Goal: Information Seeking & Learning: Learn about a topic

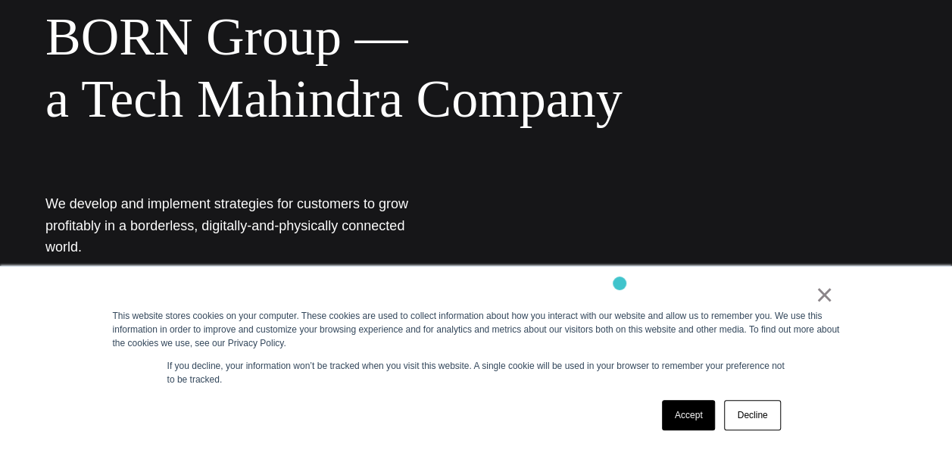
scroll to position [186, 0]
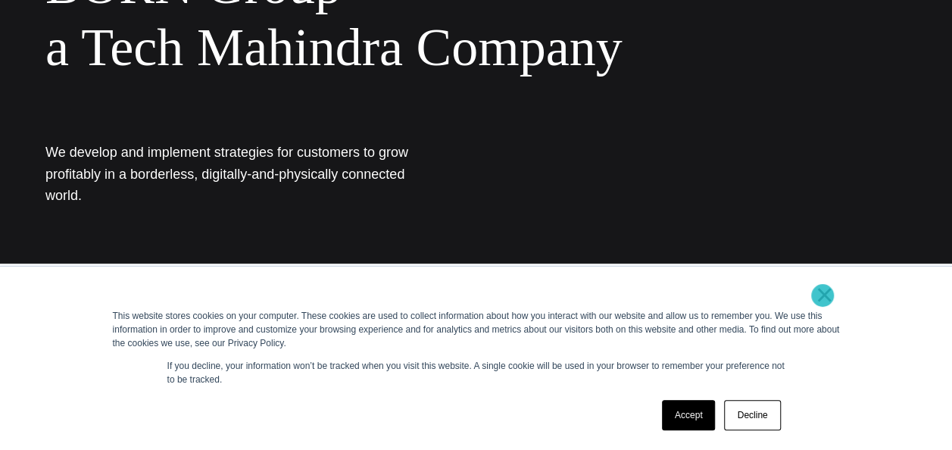
click at [823, 295] on link "×" at bounding box center [825, 295] width 18 height 14
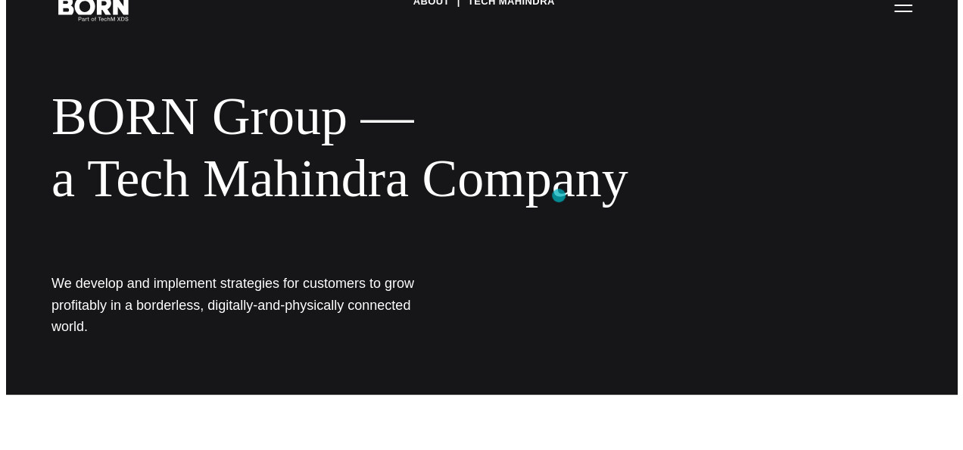
scroll to position [0, 0]
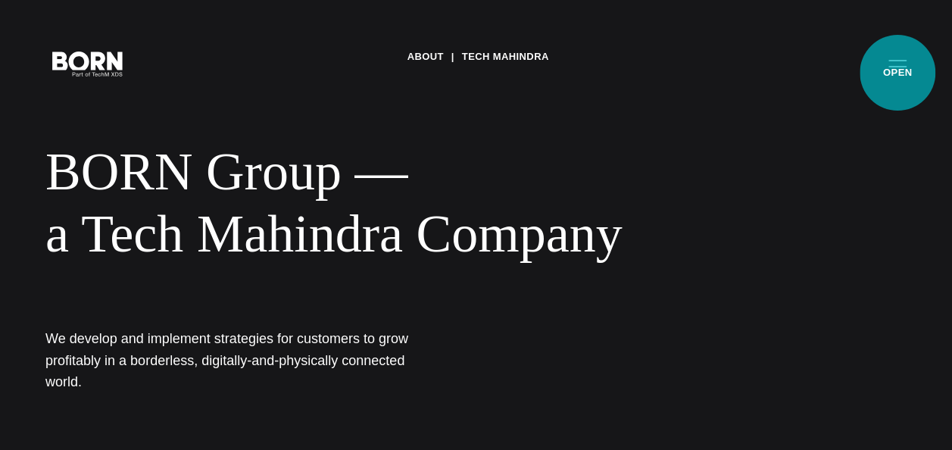
click at [897, 73] on button "Primary Menu" at bounding box center [897, 63] width 36 height 32
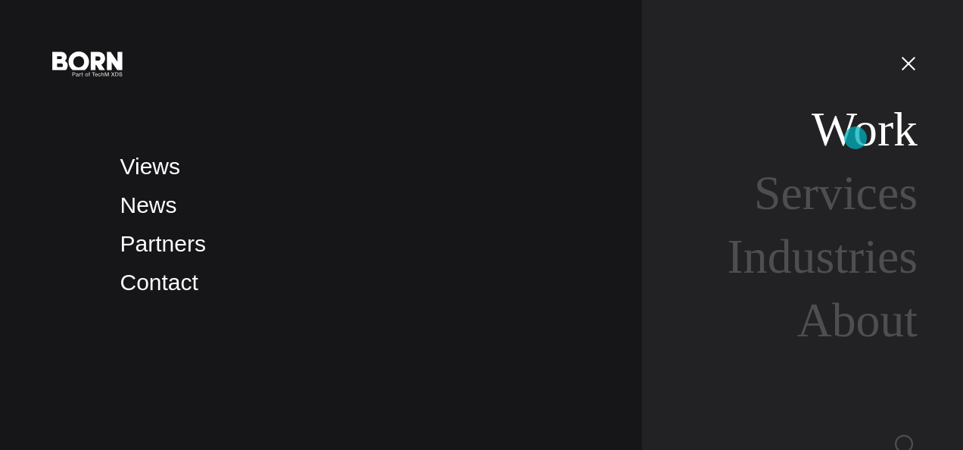
click at [856, 138] on link "Work" at bounding box center [865, 129] width 106 height 54
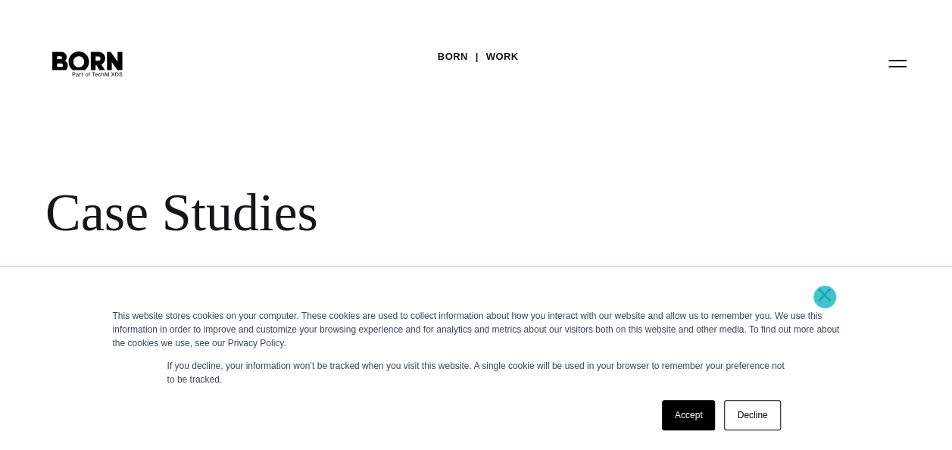
click at [825, 297] on link "×" at bounding box center [825, 295] width 18 height 14
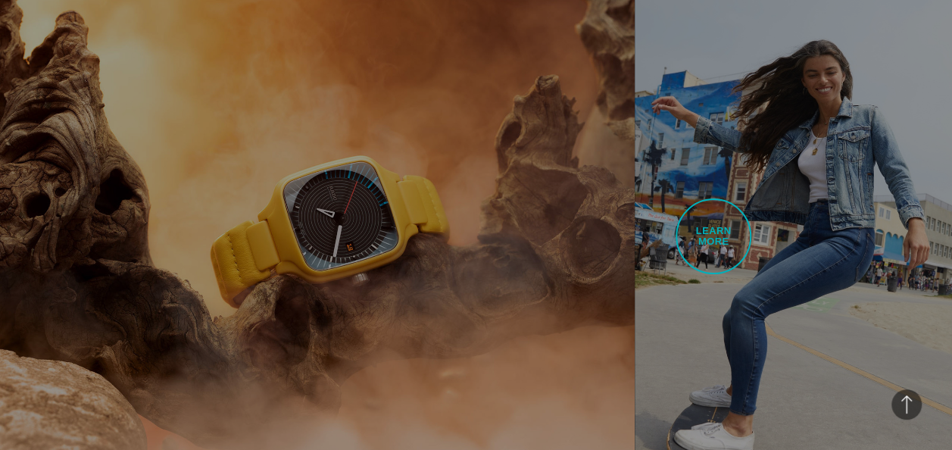
scroll to position [996, 0]
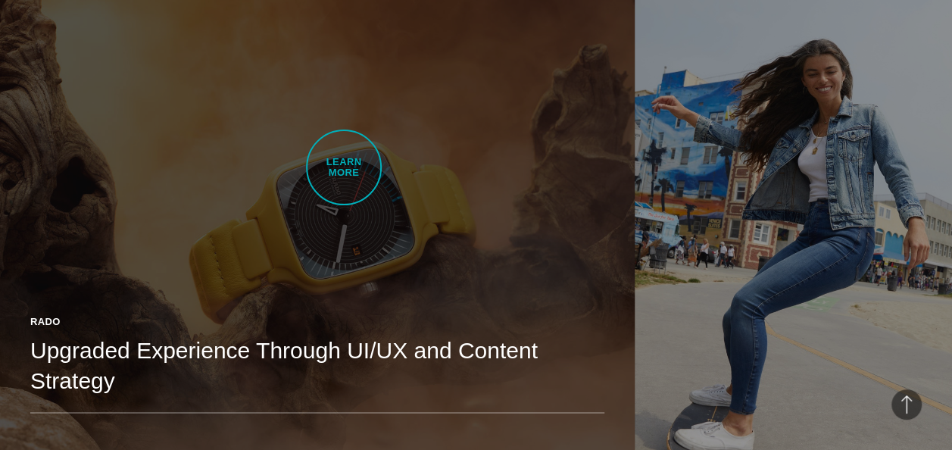
click at [344, 167] on link "Rado Upgraded Experience Through UI/UX and Content Strategy BORN developed Rado…" at bounding box center [317, 223] width 635 height 500
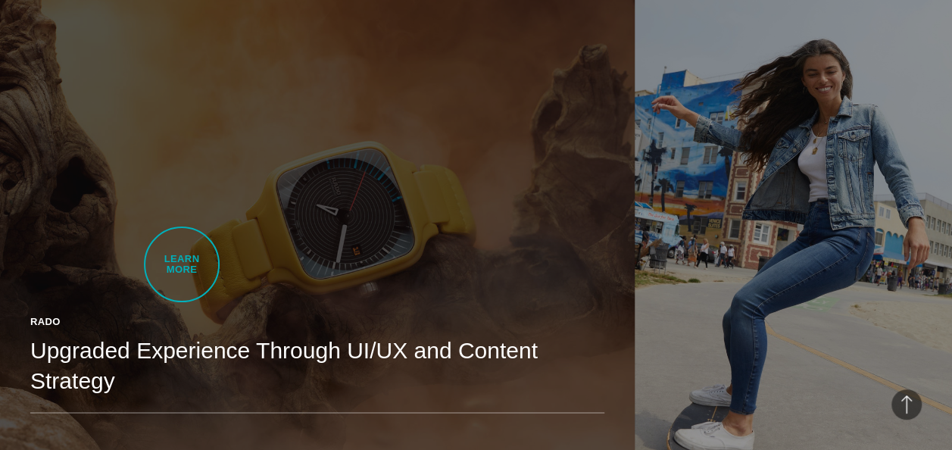
click at [182, 264] on link "Rado Upgraded Experience Through UI/UX and Content Strategy BORN developed Rado…" at bounding box center [317, 223] width 635 height 500
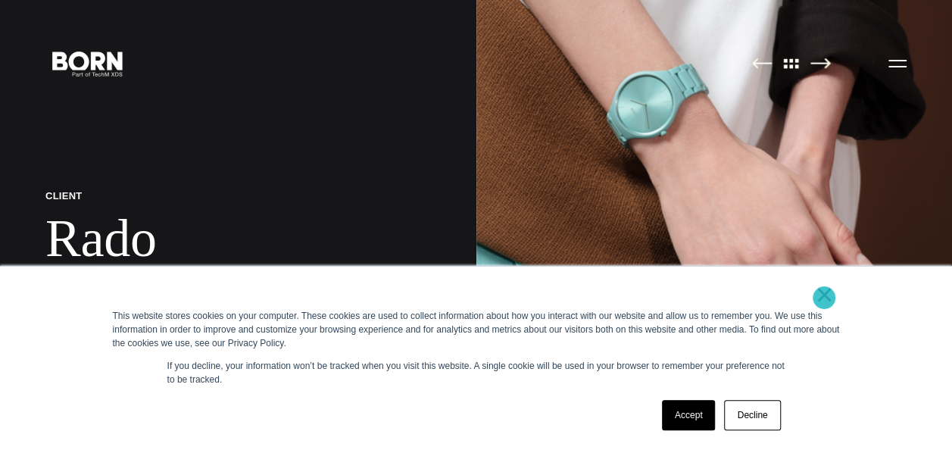
click at [824, 298] on link "×" at bounding box center [825, 295] width 18 height 14
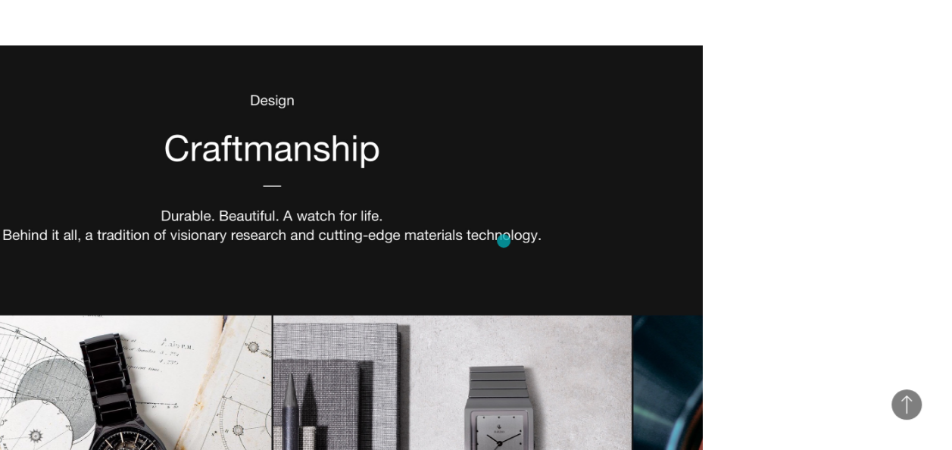
scroll to position [2577, 0]
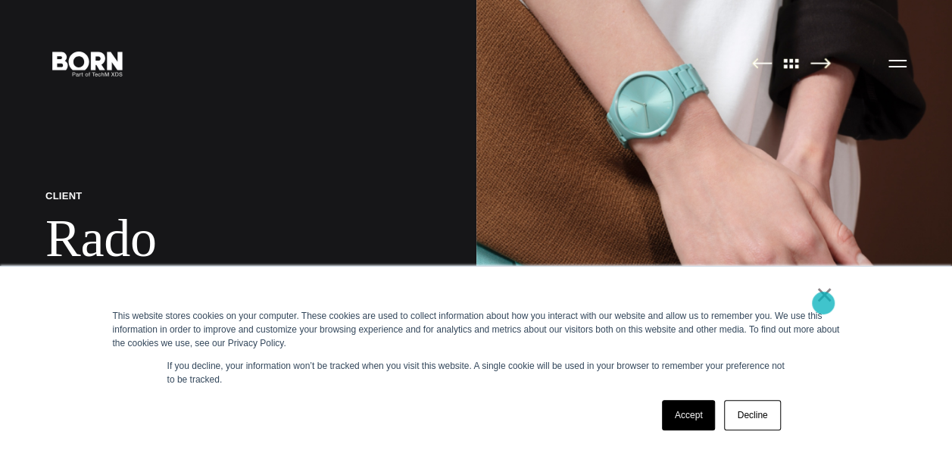
click at [823, 301] on link "×" at bounding box center [825, 295] width 18 height 14
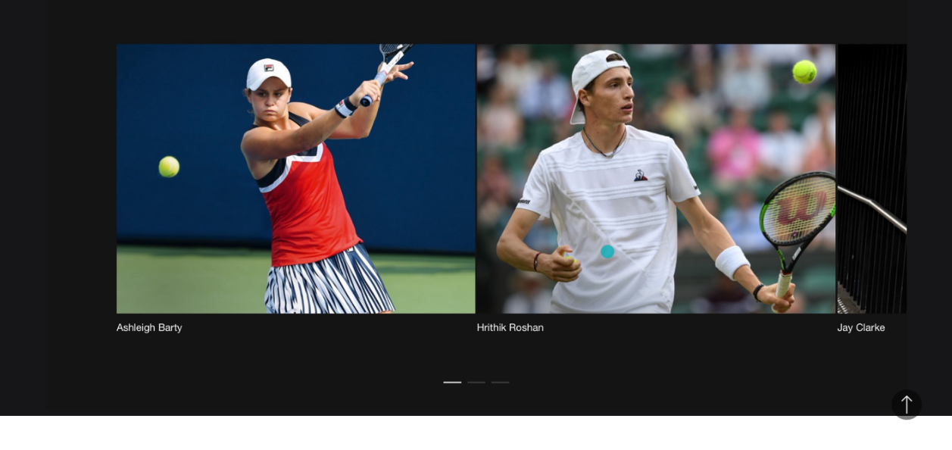
scroll to position [7487, 0]
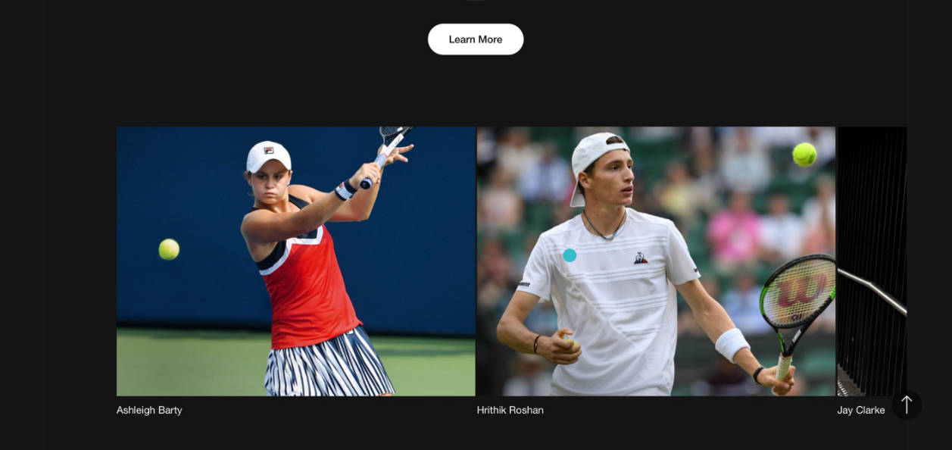
scroll to position [7405, 0]
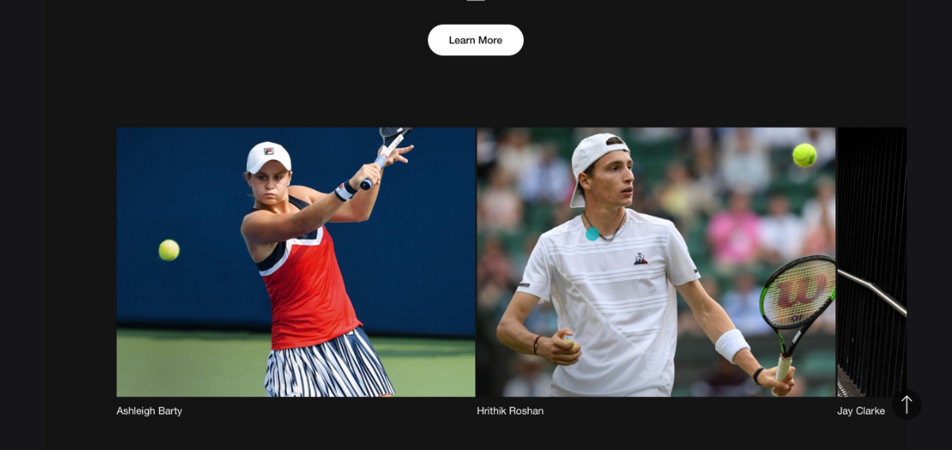
click at [906, 413] on span "Back to Top" at bounding box center [906, 404] width 30 height 30
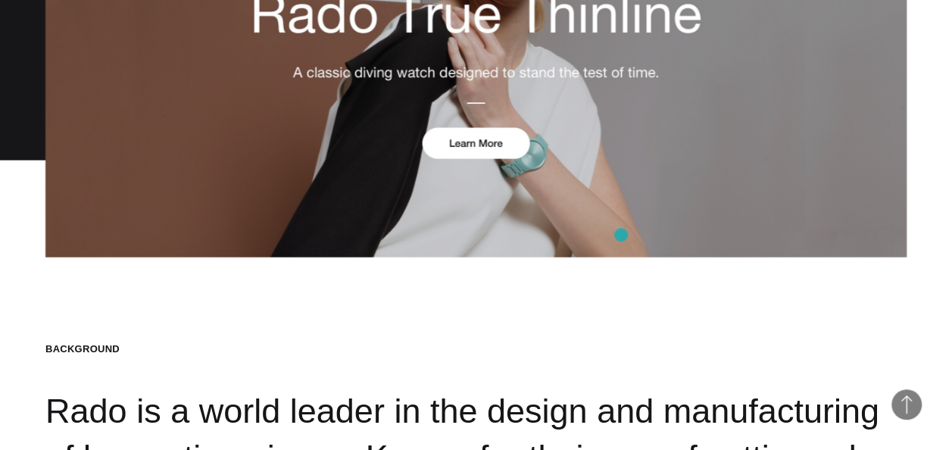
scroll to position [1353, 0]
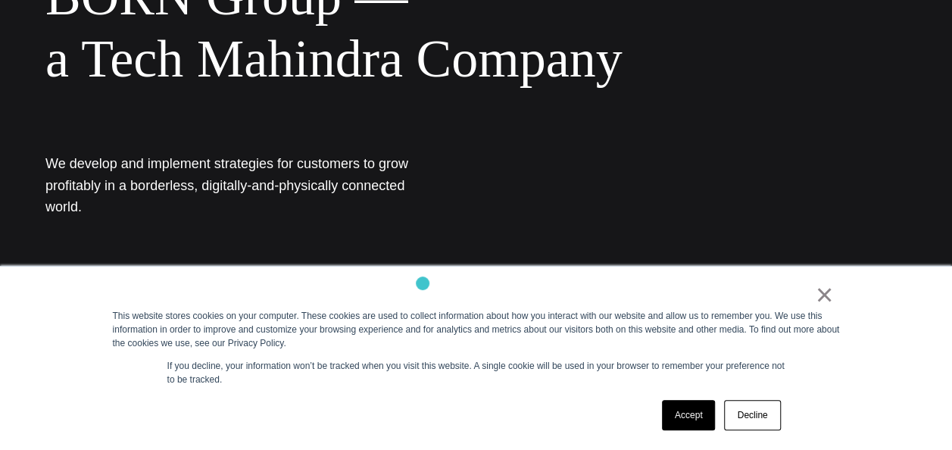
scroll to position [189, 0]
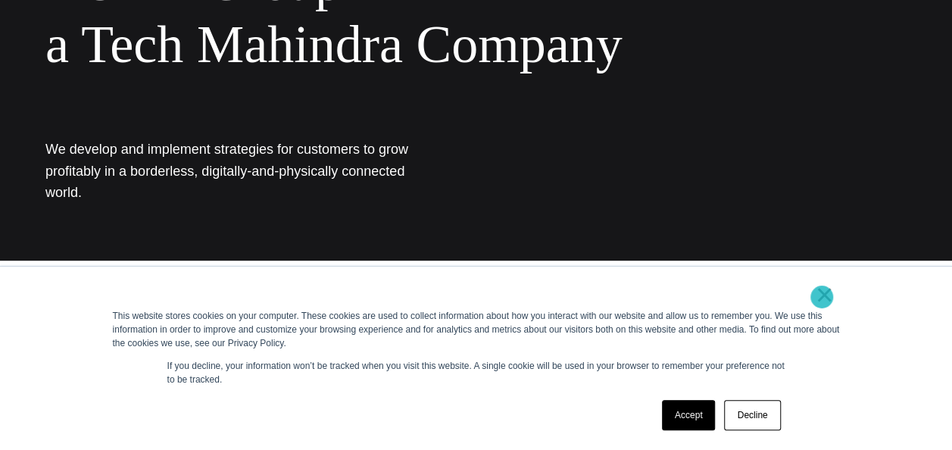
click at [822, 297] on link "×" at bounding box center [825, 295] width 18 height 14
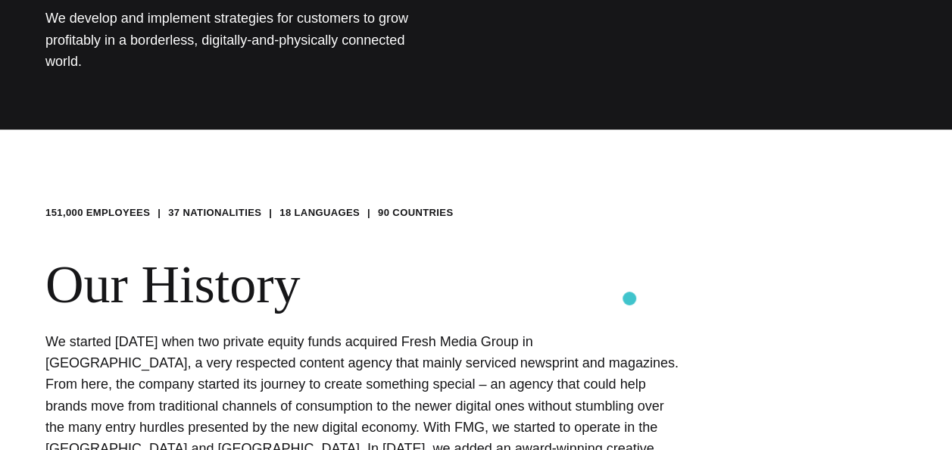
scroll to position [329, 0]
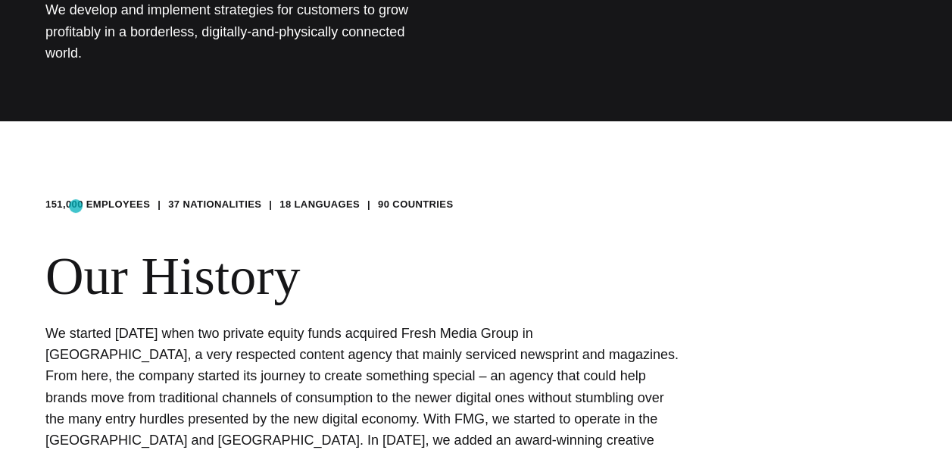
click at [76, 206] on li "151,000 EMPLOYEES" at bounding box center [97, 204] width 105 height 15
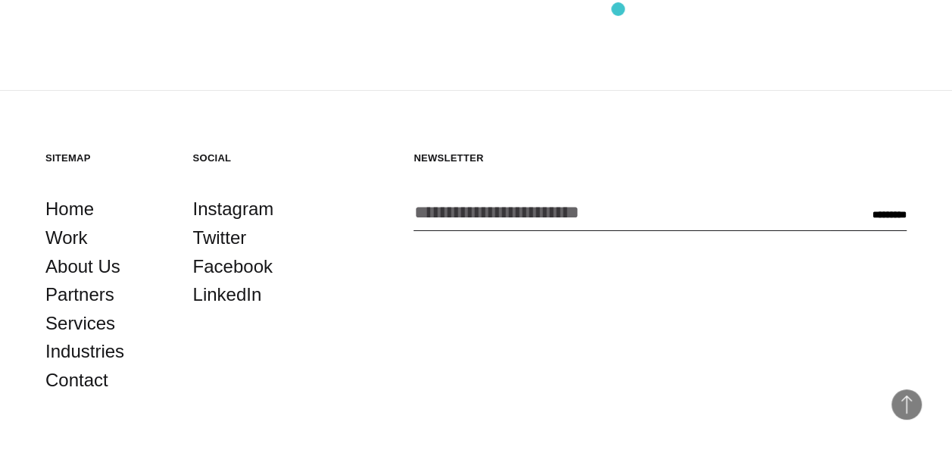
scroll to position [2471, 0]
